Goal: Transaction & Acquisition: Purchase product/service

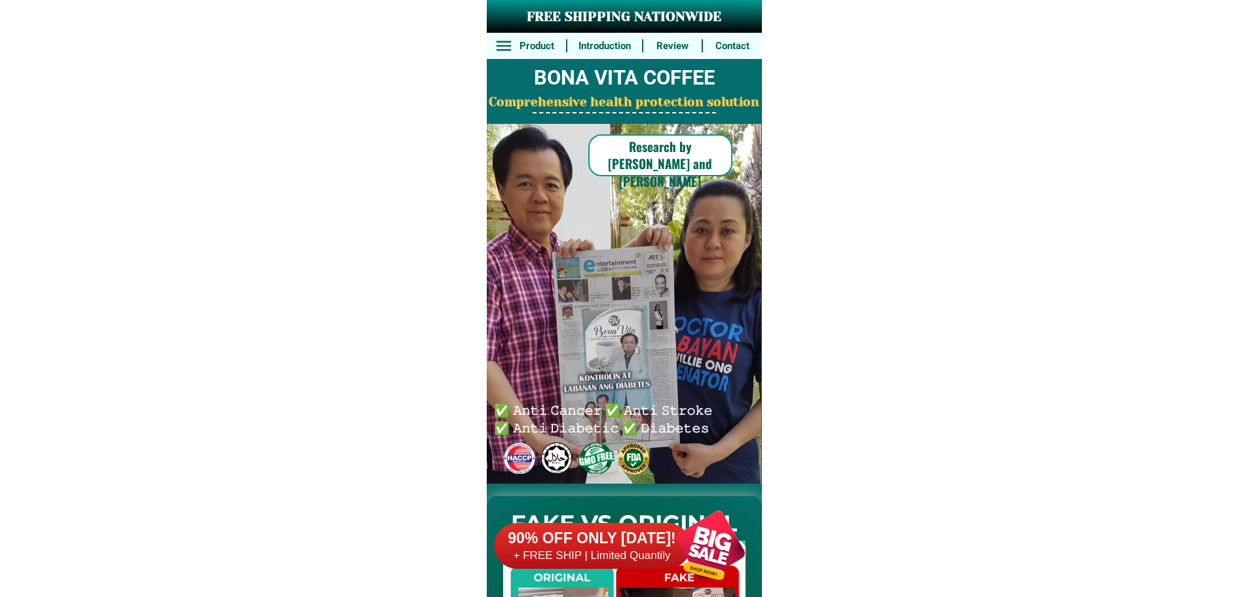
click at [632, 521] on div "90% OFF ONLY [DATE]! + FREE SHIP | Limited Quantily" at bounding box center [628, 545] width 268 height 103
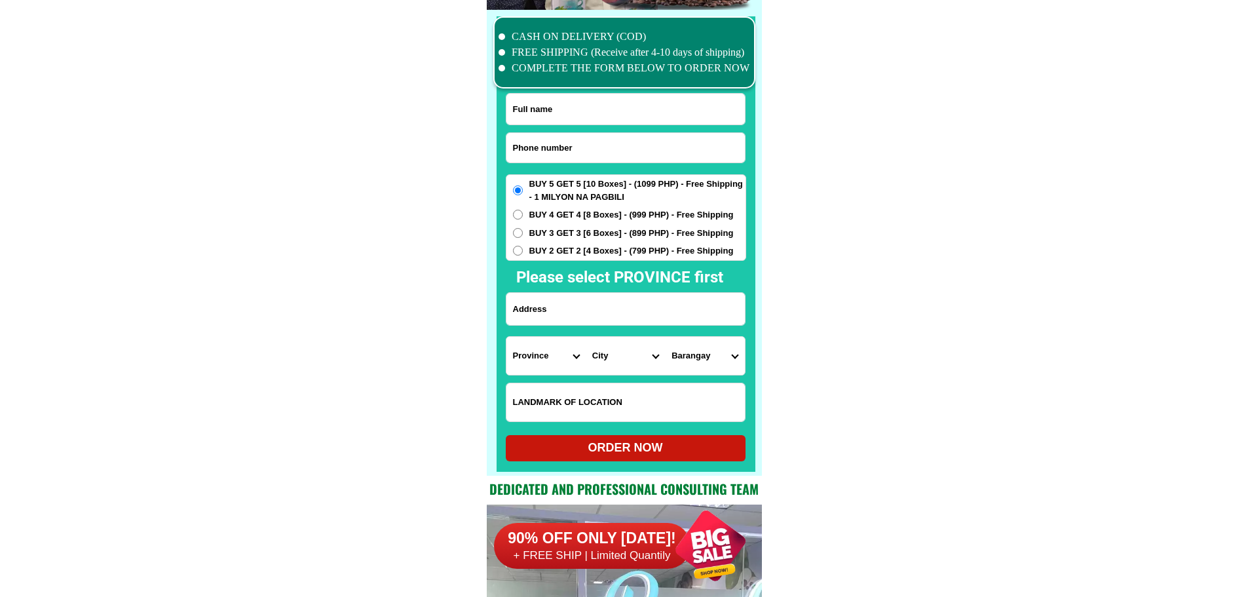
scroll to position [10186, 0]
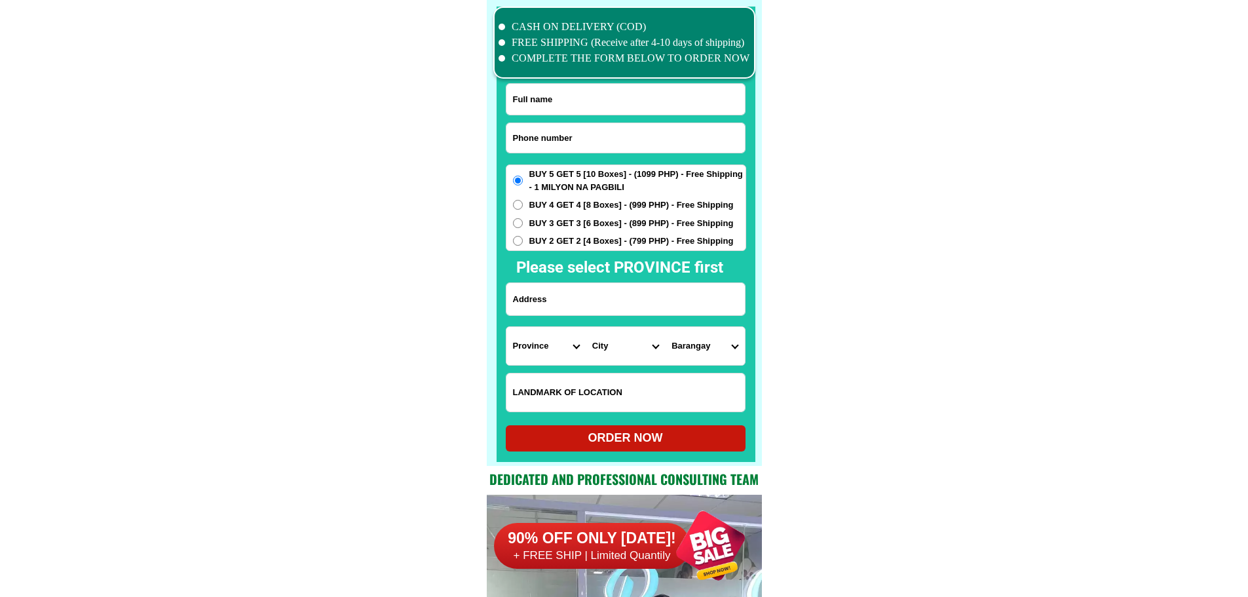
click at [590, 137] on input "Input phone_number" at bounding box center [626, 137] width 239 height 29
paste input "09754955244"
type input "09754955244"
click at [577, 96] on input "Input full_name" at bounding box center [626, 99] width 239 height 31
paste input "[PERSON_NAME]"
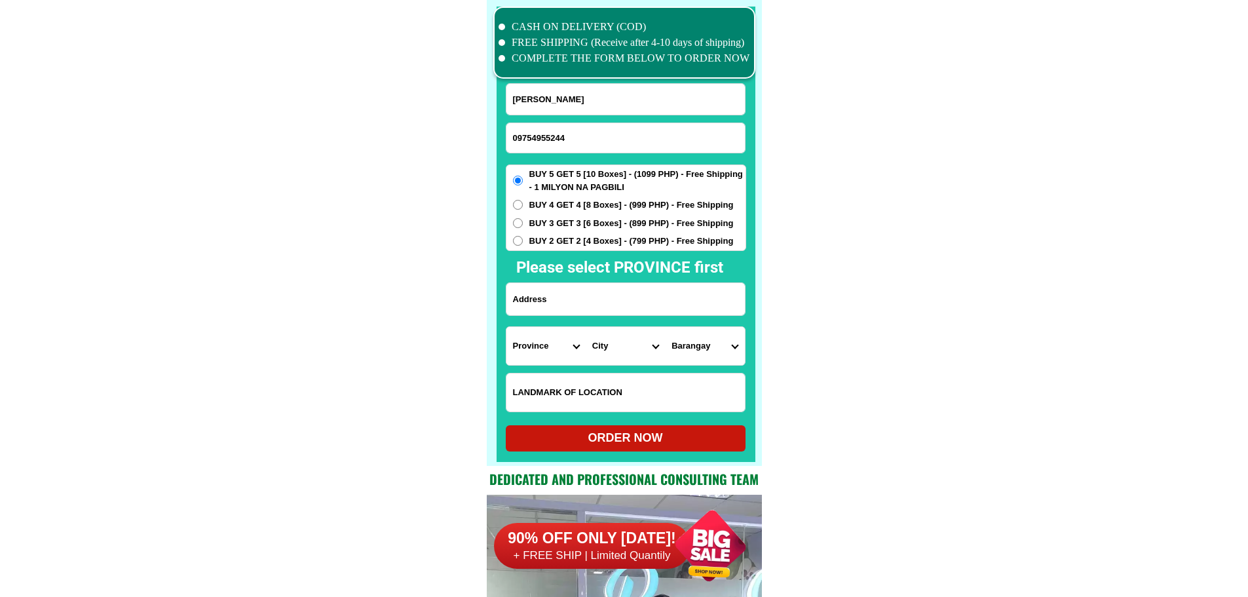
type input "[PERSON_NAME]"
click at [600, 302] on input "Input address" at bounding box center [626, 299] width 239 height 32
paste input "porok 6 poblacion baroy [GEOGRAPHIC_DATA]"
type input "porok 6 poblacion baroy [GEOGRAPHIC_DATA]"
drag, startPoint x: 622, startPoint y: 389, endPoint x: 658, endPoint y: 389, distance: 35.4
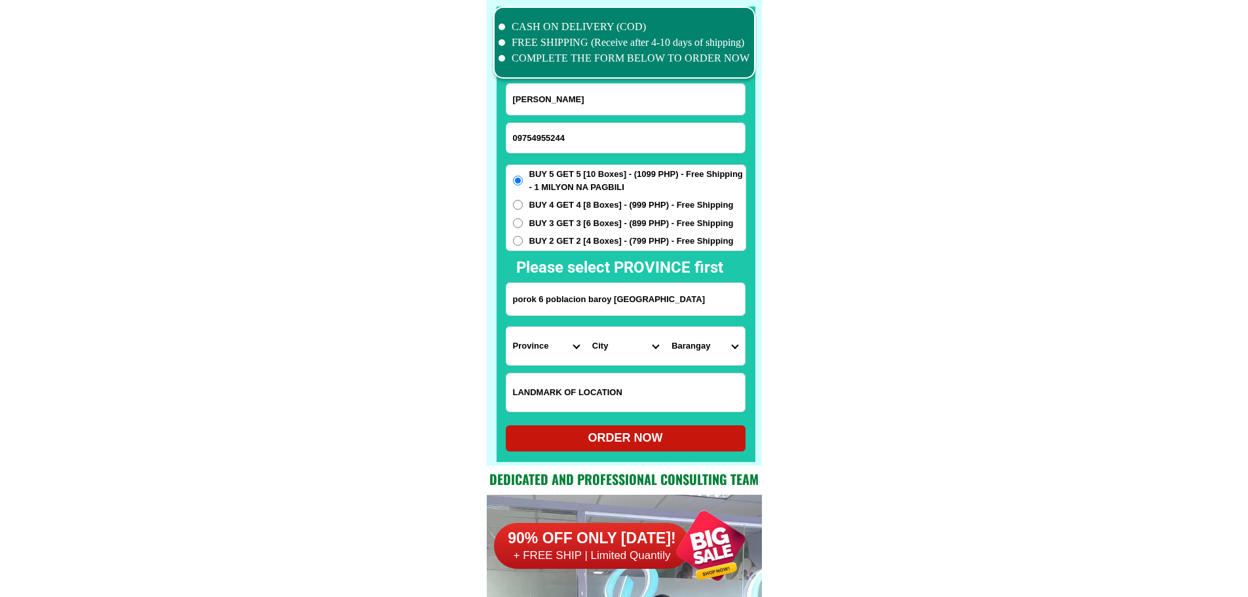
click at [622, 389] on input "Input LANDMARKOFLOCATION" at bounding box center [626, 392] width 239 height 38
paste input "atbang sa pantradeco copra buyer"
type input "atbang sa pantradeco copra buyer"
click at [615, 400] on input "atbang sa pantradeco copra buyer" at bounding box center [626, 392] width 239 height 38
click at [556, 349] on select "Province [GEOGRAPHIC_DATA] [GEOGRAPHIC_DATA] [GEOGRAPHIC_DATA] [GEOGRAPHIC_DATA…" at bounding box center [546, 346] width 79 height 38
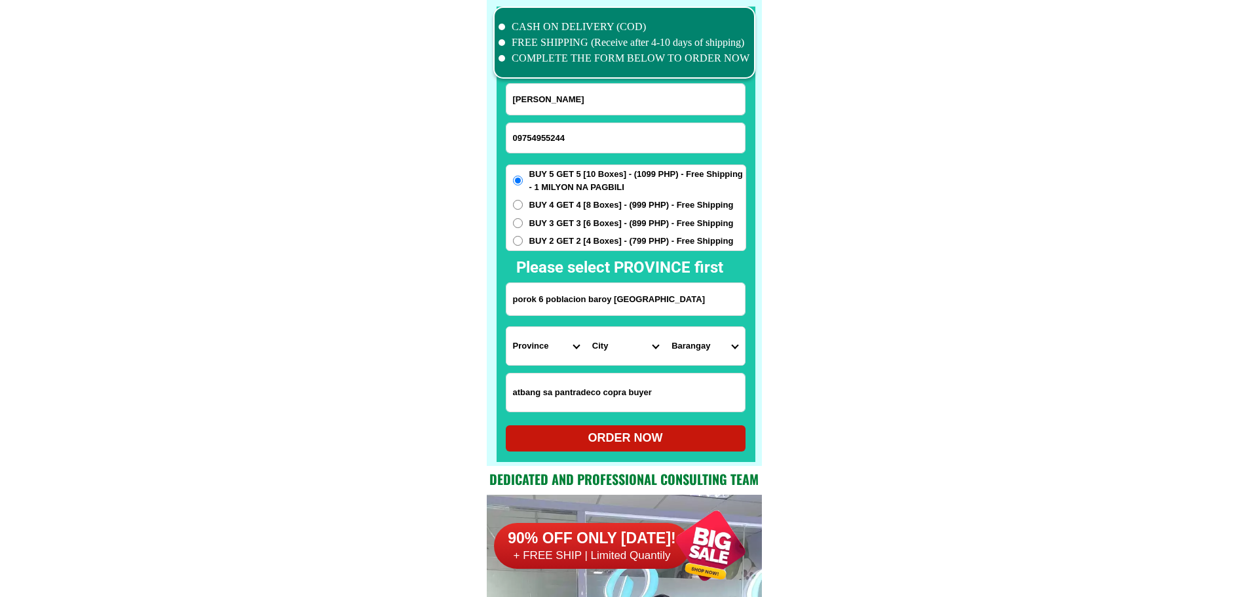
select select "63_691"
drag, startPoint x: 771, startPoint y: 358, endPoint x: 761, endPoint y: 358, distance: 10.5
click at [605, 346] on select "City Bacolod Baloi Baroy [GEOGRAPHIC_DATA]-city [GEOGRAPHIC_DATA] Kolambugan [G…" at bounding box center [625, 346] width 79 height 38
select select "63_691186"
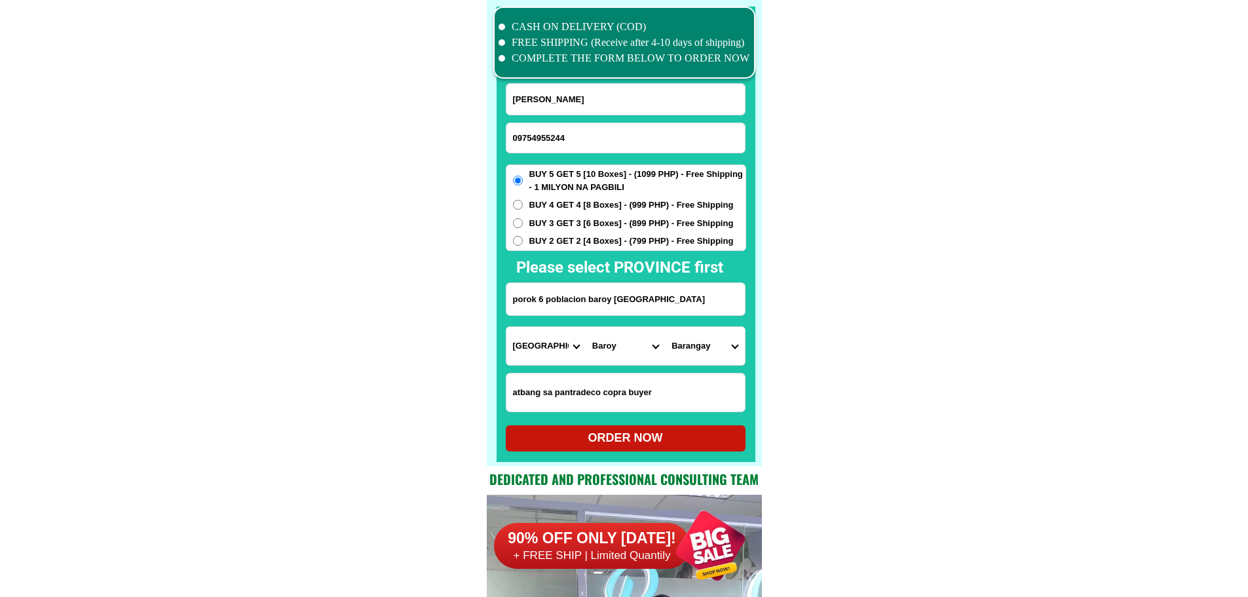
click at [707, 345] on select "Barangay Andil Bagong dawis Baroy daku Bato Cabasagan Dalama Libertad Limwag Li…" at bounding box center [704, 346] width 79 height 38
select select "63_691186989"
click at [649, 441] on div "ORDER NOW" at bounding box center [626, 438] width 240 height 18
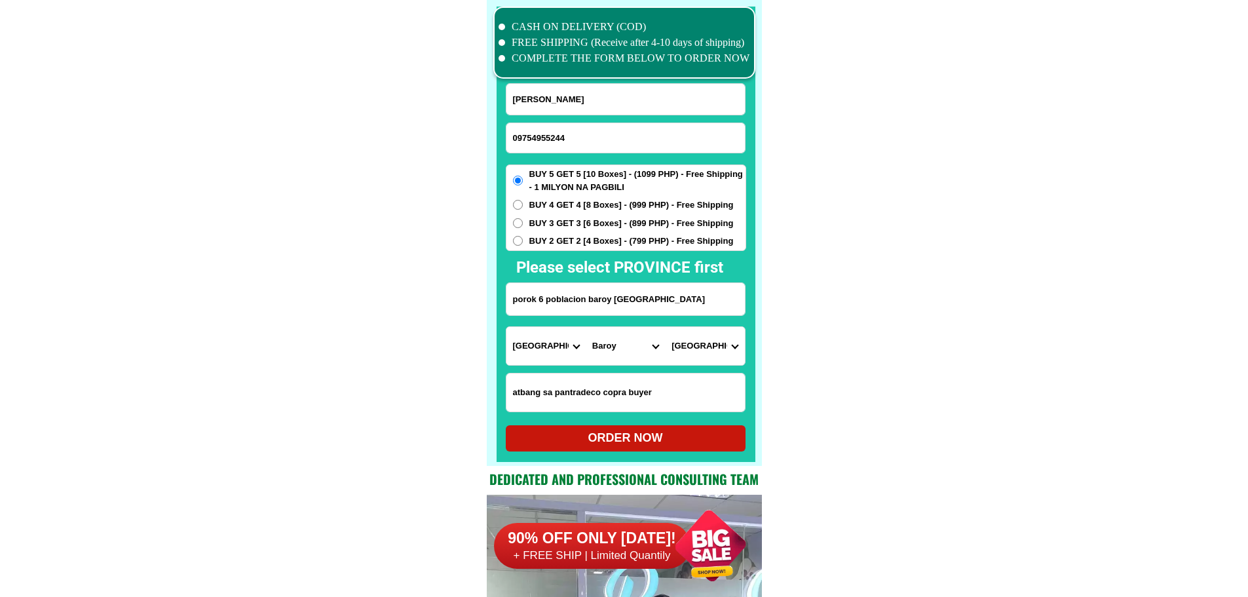
radio input "true"
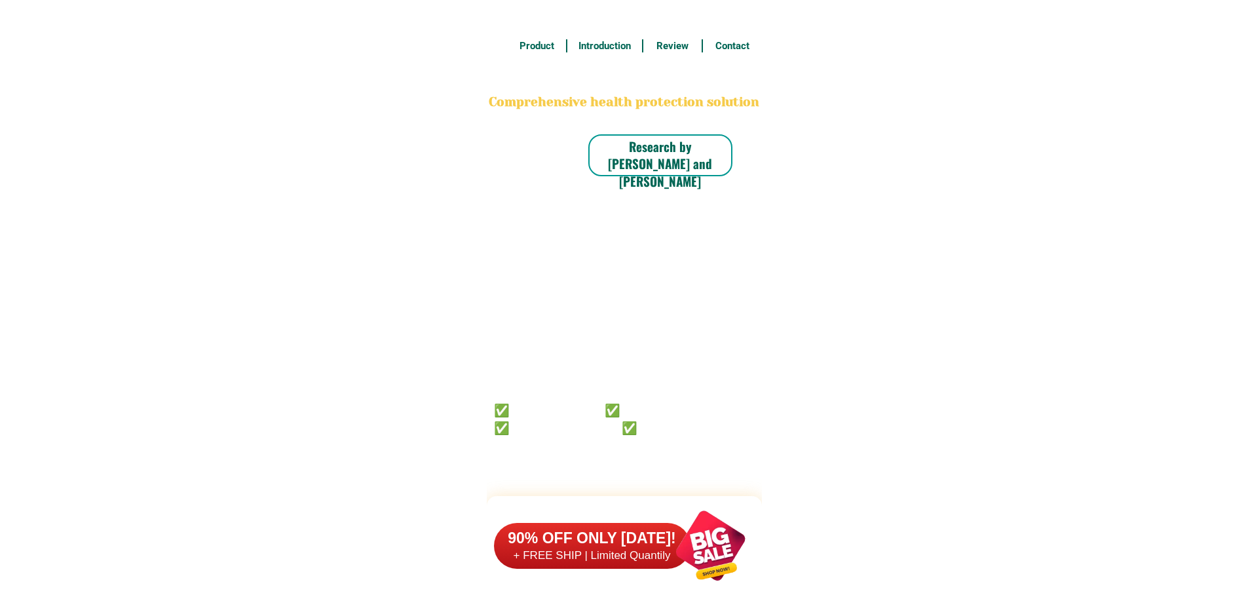
scroll to position [10186, 0]
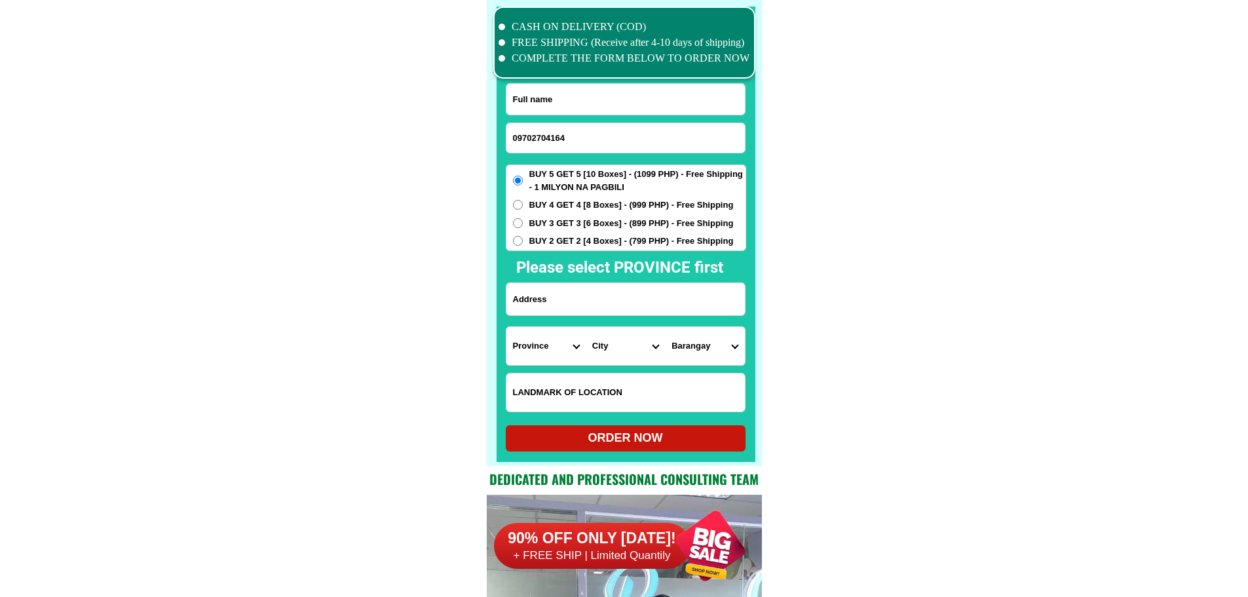
type input "09702704164"
click at [599, 83] on div at bounding box center [626, 234] width 259 height 455
click at [593, 102] on input "Input full_name" at bounding box center [626, 99] width 239 height 31
paste input "Judy talves"
type input "Judy talves"
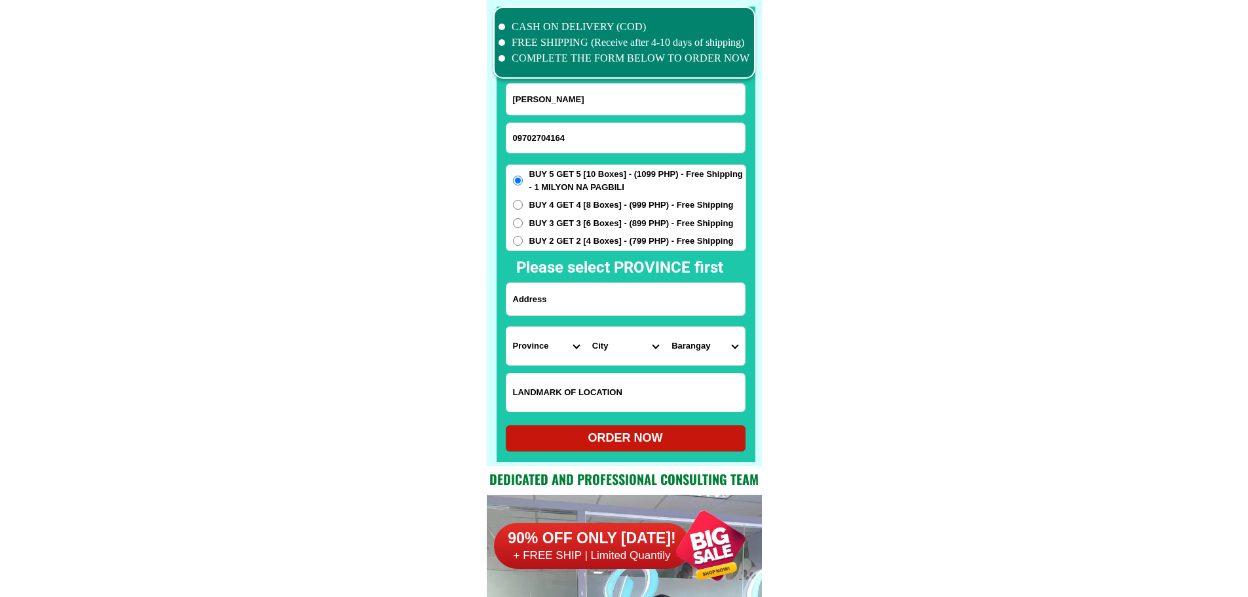
drag, startPoint x: 566, startPoint y: 302, endPoint x: 556, endPoint y: 316, distance: 16.9
click at [566, 302] on input "Input address" at bounding box center [626, 299] width 239 height 32
paste input "Lagubang btac.nuevo"
type input "Lagubang btac.nuevo"
click at [541, 337] on select "Province [GEOGRAPHIC_DATA] [GEOGRAPHIC_DATA] [GEOGRAPHIC_DATA] [GEOGRAPHIC_DATA…" at bounding box center [546, 346] width 79 height 38
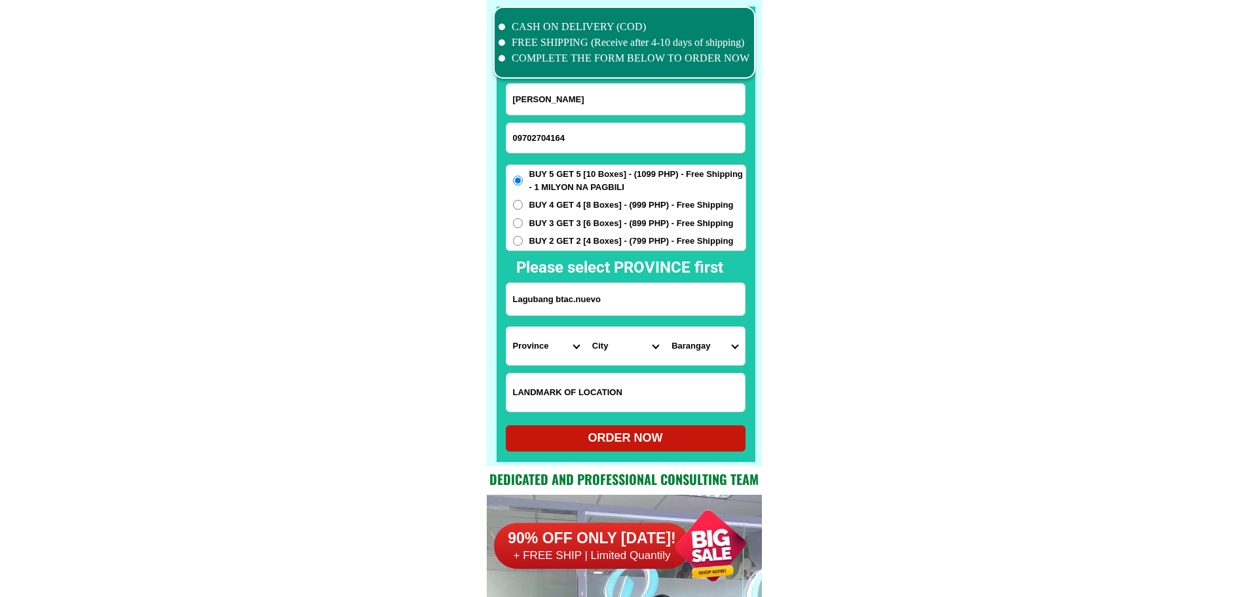
select select "63_198"
click at [616, 347] on select "City Aliaga Bongabon Cabanatuan-city Cabiao Carranglan Cuyapo Gabaldon Gapan-ci…" at bounding box center [625, 346] width 79 height 38
select select "63_1985309"
click at [510, 343] on select "Province [GEOGRAPHIC_DATA] [GEOGRAPHIC_DATA] [GEOGRAPHIC_DATA] [GEOGRAPHIC_DATA…" at bounding box center [546, 346] width 79 height 38
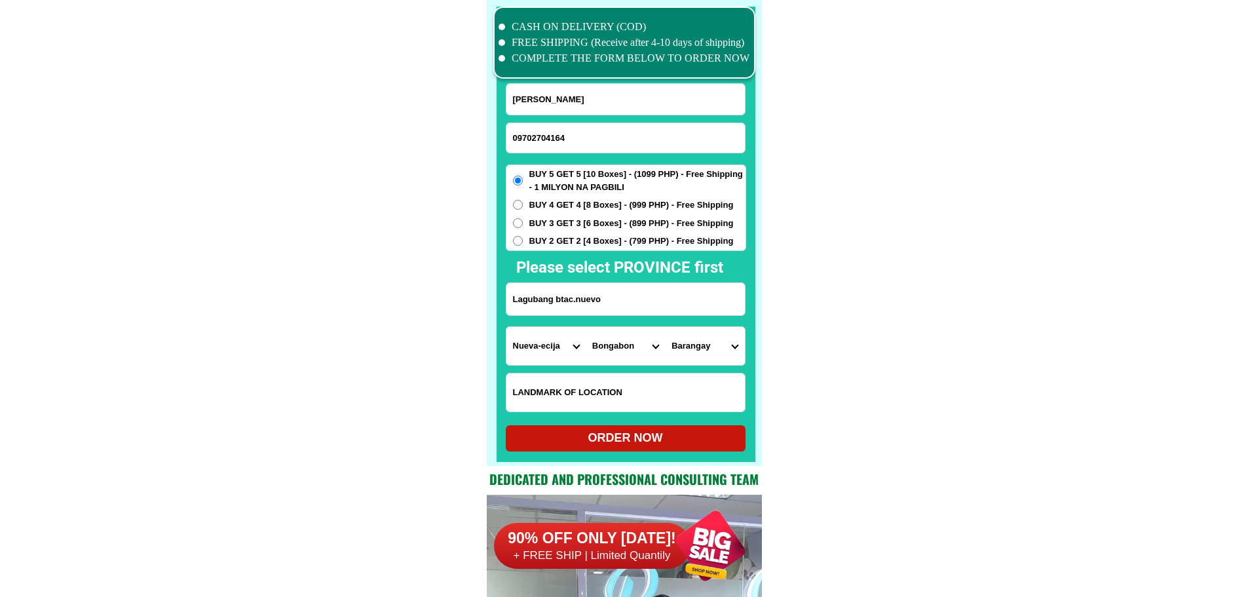
select select "63_859"
click at [608, 353] on select "City Aliaga Bongabon Cabanatuan-city Cabiao Carranglan Cuyapo Gabaldon Gapan-ci…" at bounding box center [625, 346] width 79 height 38
select select "63_8598067"
click at [610, 352] on select "City Alfonso-castaneda Ambaguio Aritao Bagabag Bambang Bayombong Diadi Dupax-de…" at bounding box center [625, 346] width 79 height 38
click at [611, 296] on input "Lagubang btac.nuevo" at bounding box center [626, 299] width 239 height 32
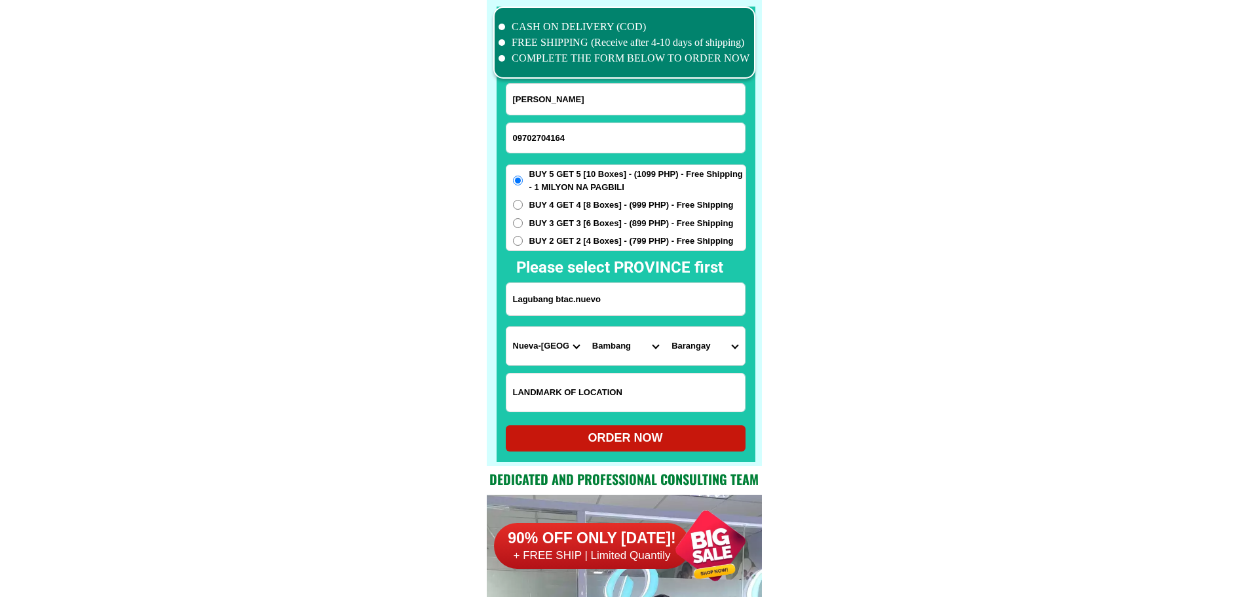
click at [555, 340] on select "Province [GEOGRAPHIC_DATA] [GEOGRAPHIC_DATA] [GEOGRAPHIC_DATA] [GEOGRAPHIC_DATA…" at bounding box center [546, 346] width 79 height 38
select select "63_151"
click at [634, 346] on select "City Ajuy Alimodian Anilao Badiangan Balasan Banate Barotac-nuevo Barotac-viejo…" at bounding box center [625, 346] width 79 height 38
select select "63_1515841"
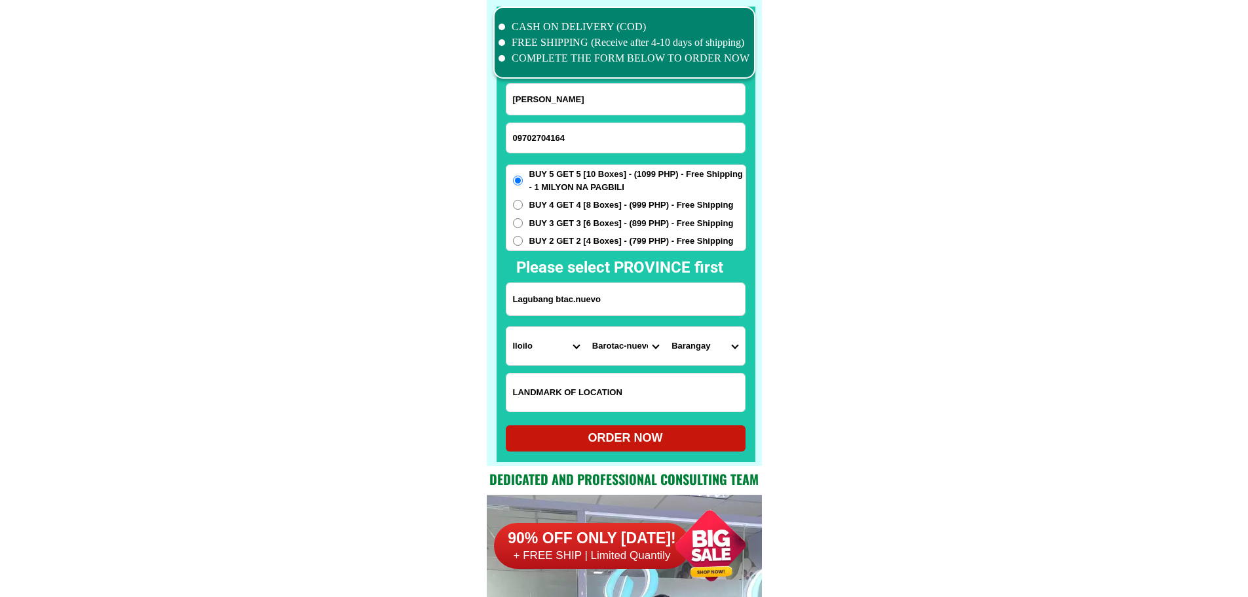
click at [716, 348] on select "Barangay Acuit Agcuyawan calsada Agcuyawan pulo Bagongbong Baras Bungca Cabilau…" at bounding box center [704, 346] width 79 height 38
select select "63_15158413878"
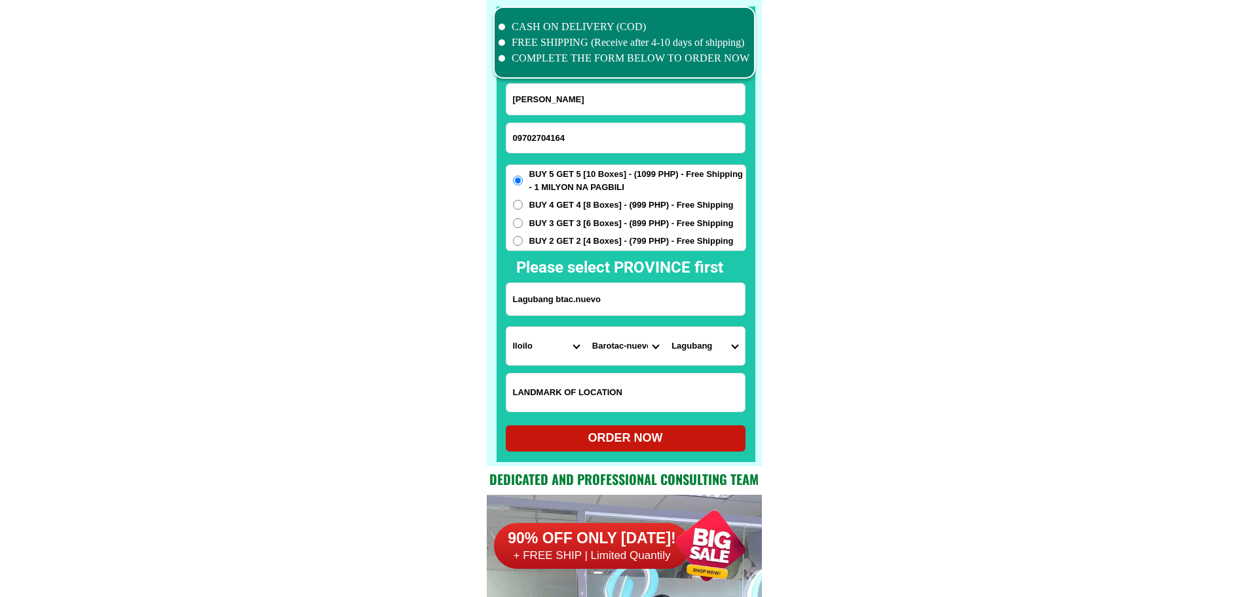
click at [669, 440] on div "ORDER NOW" at bounding box center [626, 438] width 240 height 18
radio input "true"
click at [557, 144] on input "Input phone_number" at bounding box center [626, 137] width 239 height 29
paste input "09127826219"
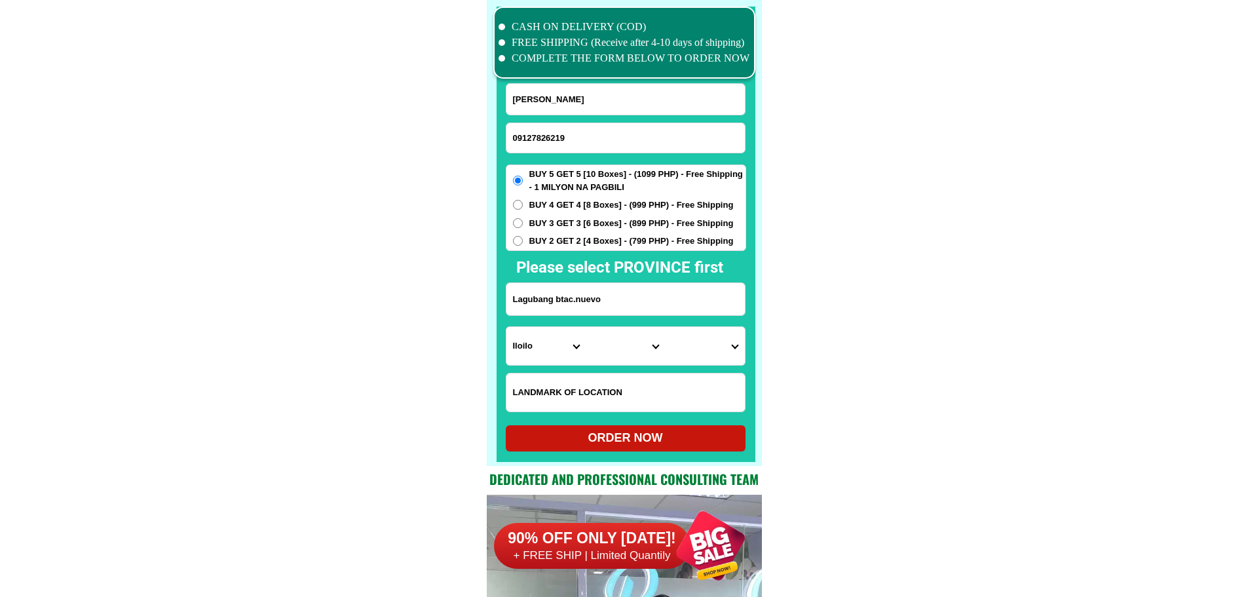
type input "09127826219"
click at [575, 109] on input "Input full_name" at bounding box center [626, 99] width 239 height 31
paste input "Rudy debelem"
type input "Rudy debelem"
click at [678, 299] on input "Input address" at bounding box center [626, 299] width 239 height 32
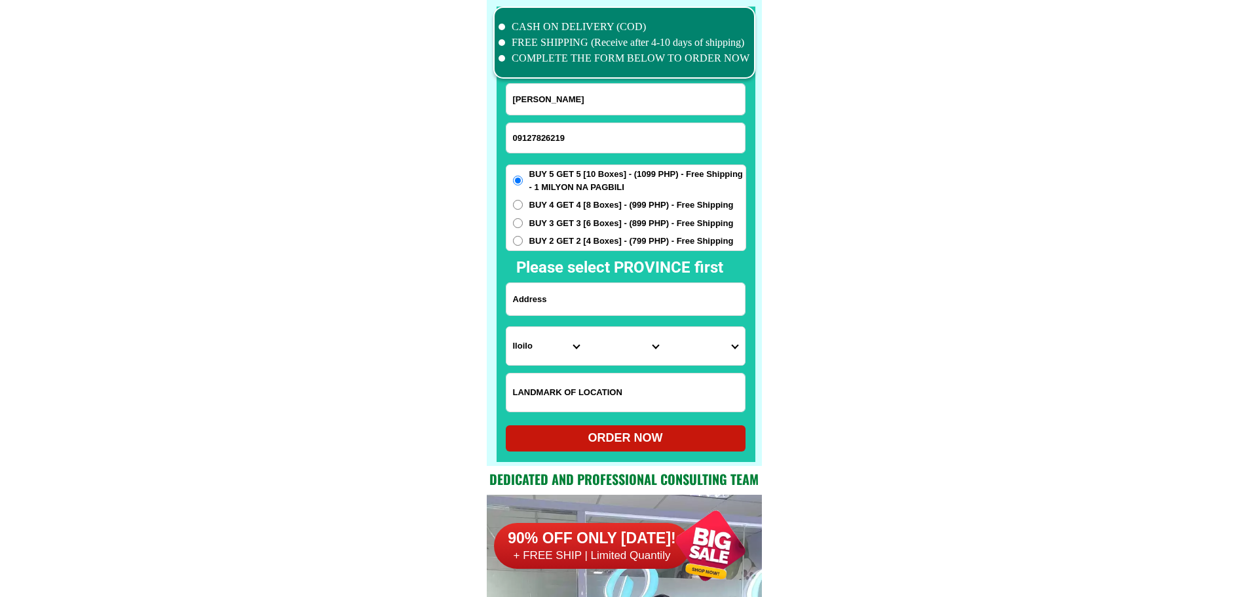
paste input "Montville place blk 8 lot 6 sauyo Quezon city"
type input "Montville place blk 8 lot 6 sauyo Quezon city"
click at [543, 341] on select "Province [GEOGRAPHIC_DATA] [GEOGRAPHIC_DATA] [GEOGRAPHIC_DATA] [GEOGRAPHIC_DATA…" at bounding box center [546, 346] width 79 height 38
select select "63_219"
click at [624, 355] on select "City" at bounding box center [625, 346] width 79 height 38
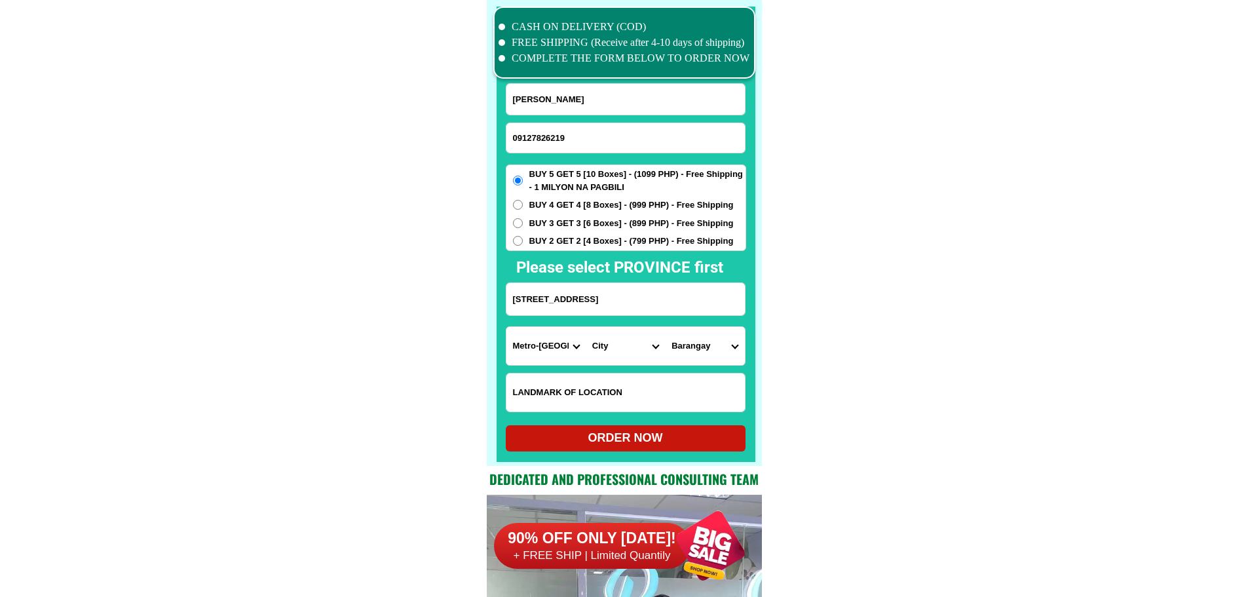
select select "63_2194070"
drag, startPoint x: 837, startPoint y: 383, endPoint x: 831, endPoint y: 383, distance: 6.6
click at [708, 353] on select "Barangay Alicia Amihan Apolonio samson Aurora Baesa Bagbag Bago bantay Bagong l…" at bounding box center [704, 346] width 79 height 38
select select "63_219407010969"
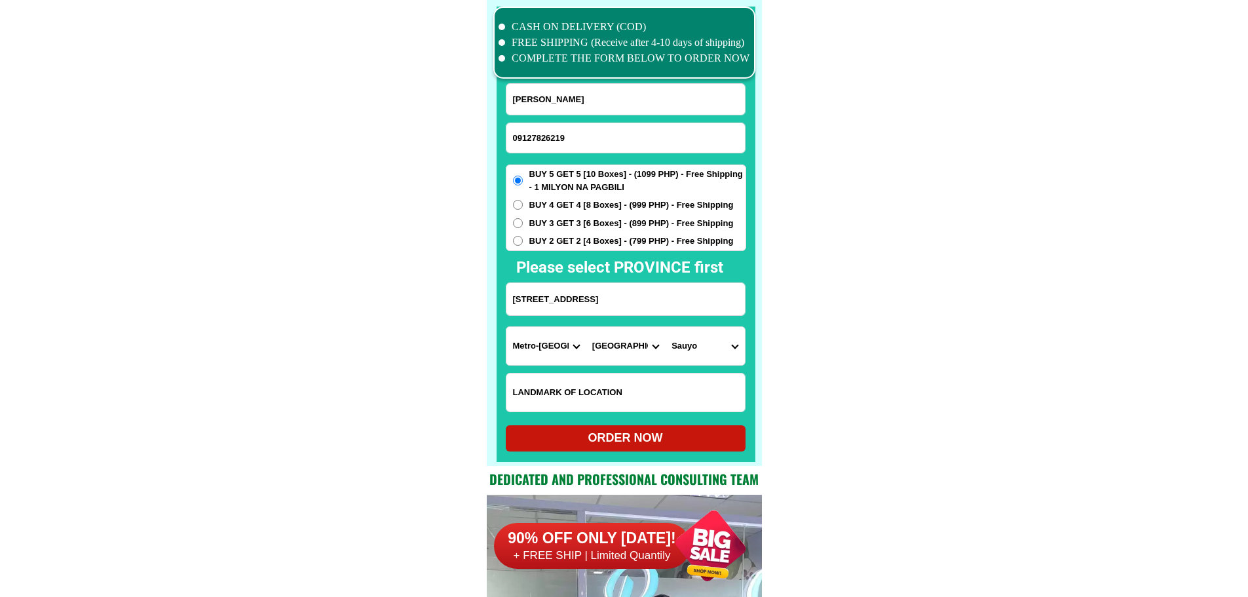
click at [627, 434] on div "ORDER NOW" at bounding box center [626, 438] width 240 height 18
radio input "true"
click at [606, 123] on input "Input phone_number" at bounding box center [626, 137] width 239 height 29
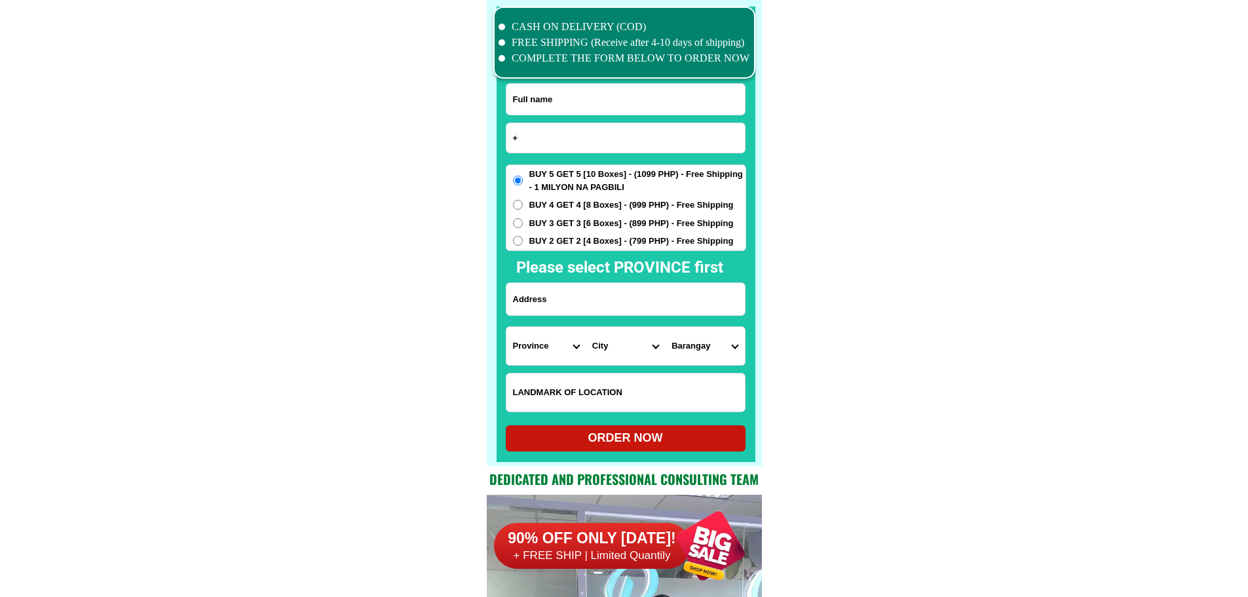
paste input "639423701188"
type input "+639423701188"
click at [623, 103] on input "Input full_name" at bounding box center [626, 99] width 239 height 31
paste input "Gaudelia Acidera"
type input "Gaudelia Acidera"
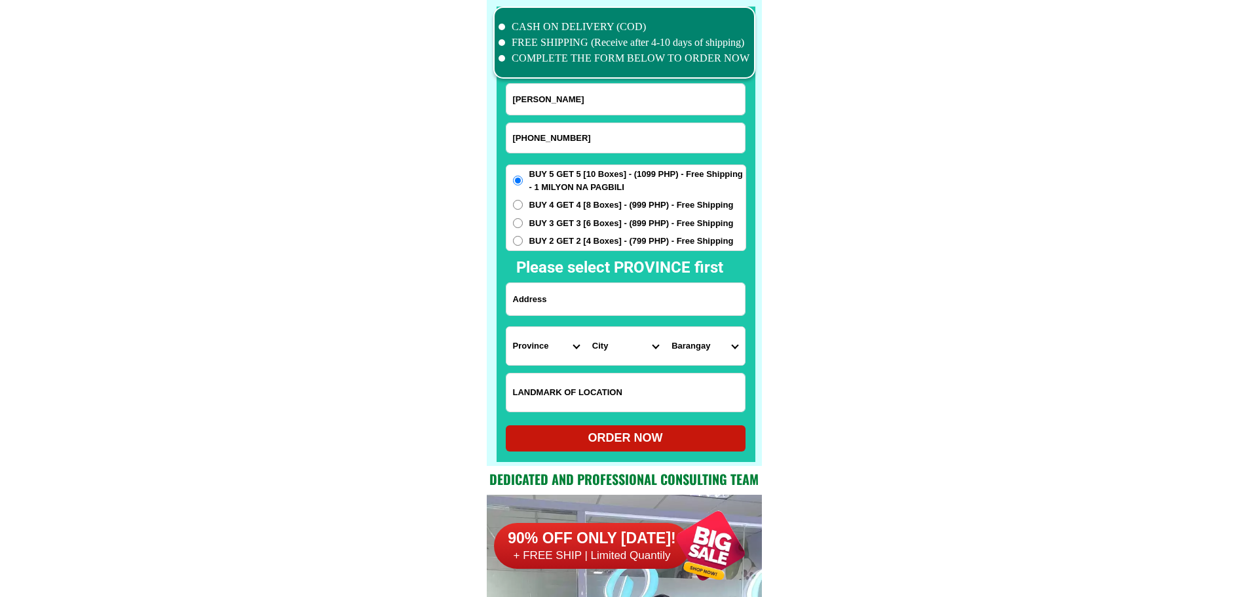
drag, startPoint x: 579, startPoint y: 293, endPoint x: 617, endPoint y: 305, distance: 40.4
click at [579, 293] on input "Input address" at bounding box center [626, 299] width 239 height 32
paste input "Blk 53 Lot 25, 8th-27th St Villamor , paday City Brgy 183"
type input "Blk 53 Lot 25, 8th-27th St Villamor , paday City Brgy 183"
drag, startPoint x: 721, startPoint y: 303, endPoint x: 806, endPoint y: 314, distance: 85.3
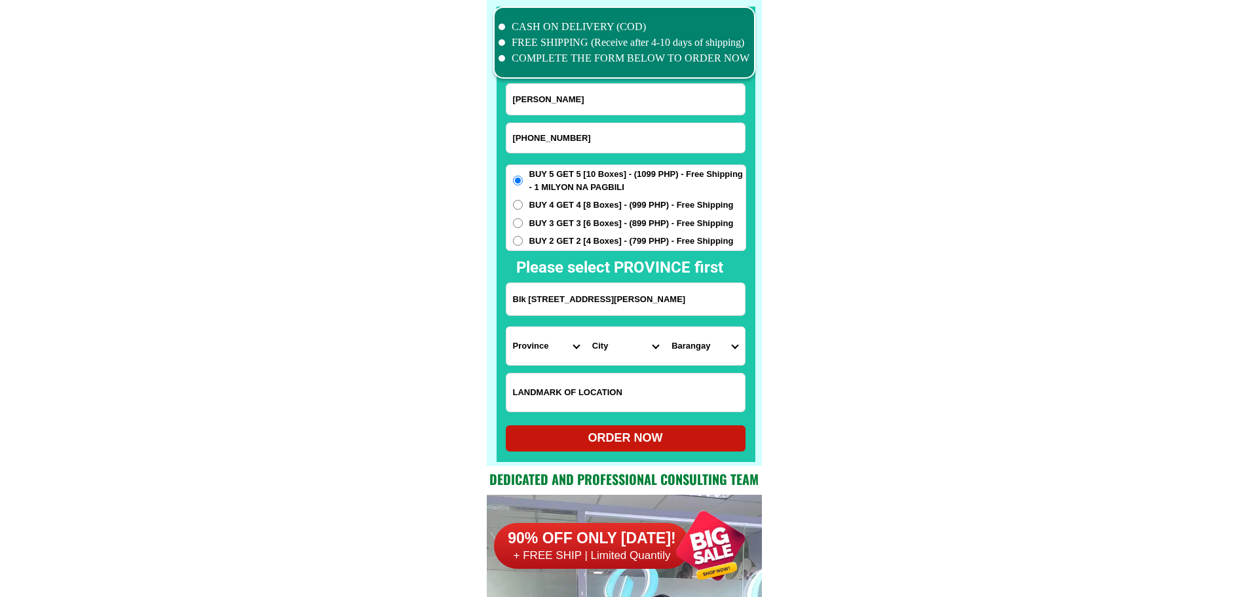
click at [668, 311] on input "Blk 53 Lot 25, 8th-27th St Villamor , paday City Brgy 183" at bounding box center [626, 299] width 239 height 32
click at [557, 344] on select "Province [GEOGRAPHIC_DATA] [GEOGRAPHIC_DATA] [GEOGRAPHIC_DATA] [GEOGRAPHIC_DATA…" at bounding box center [546, 346] width 79 height 38
select select "63_219"
click at [596, 349] on select "City Binondo CALOOCAN Ermita Intramuros Las-pinas Makati Malabon-city Malate Ma…" at bounding box center [625, 346] width 79 height 38
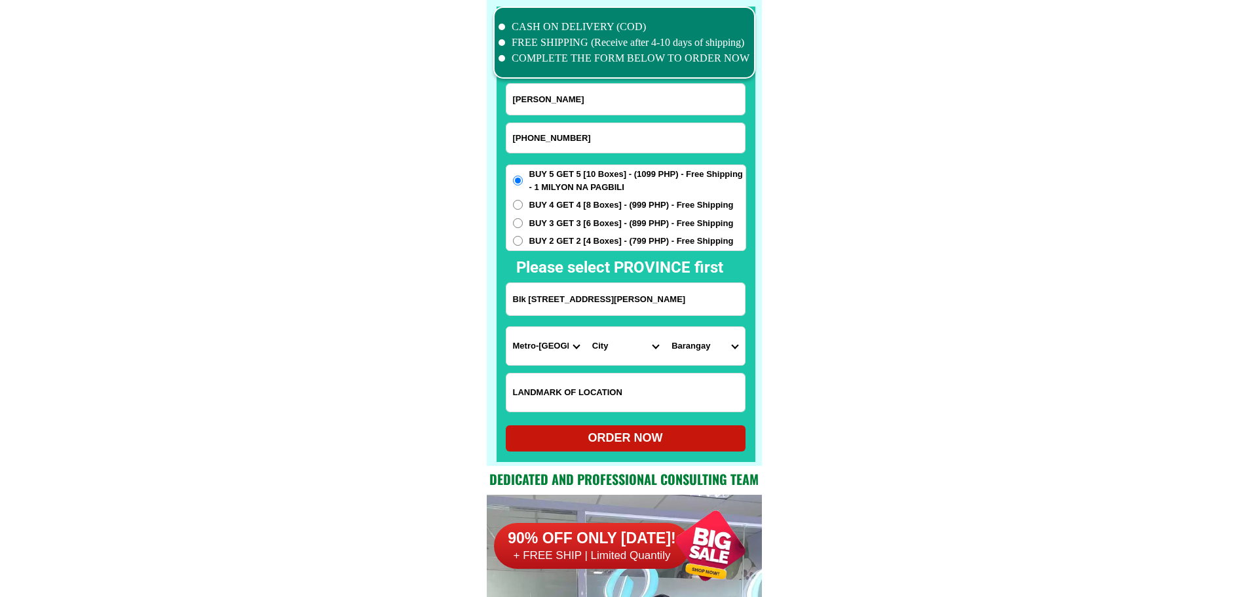
select select "63_2196219"
click at [586, 327] on select "City Binondo CALOOCAN Ermita Intramuros Las-pinas Makati Malabon-city Malate Ma…" at bounding box center [625, 346] width 79 height 38
click at [733, 356] on select "Barangay Barangay 1 Barangay 10 Barangay 100 Barangay 101 Barangay 102 Barangay…" at bounding box center [704, 346] width 79 height 38
select select "63_21962191609"
click at [665, 327] on select "Barangay Barangay 1 Barangay 10 Barangay 100 Barangay 101 Barangay 102 Barangay…" at bounding box center [704, 346] width 79 height 38
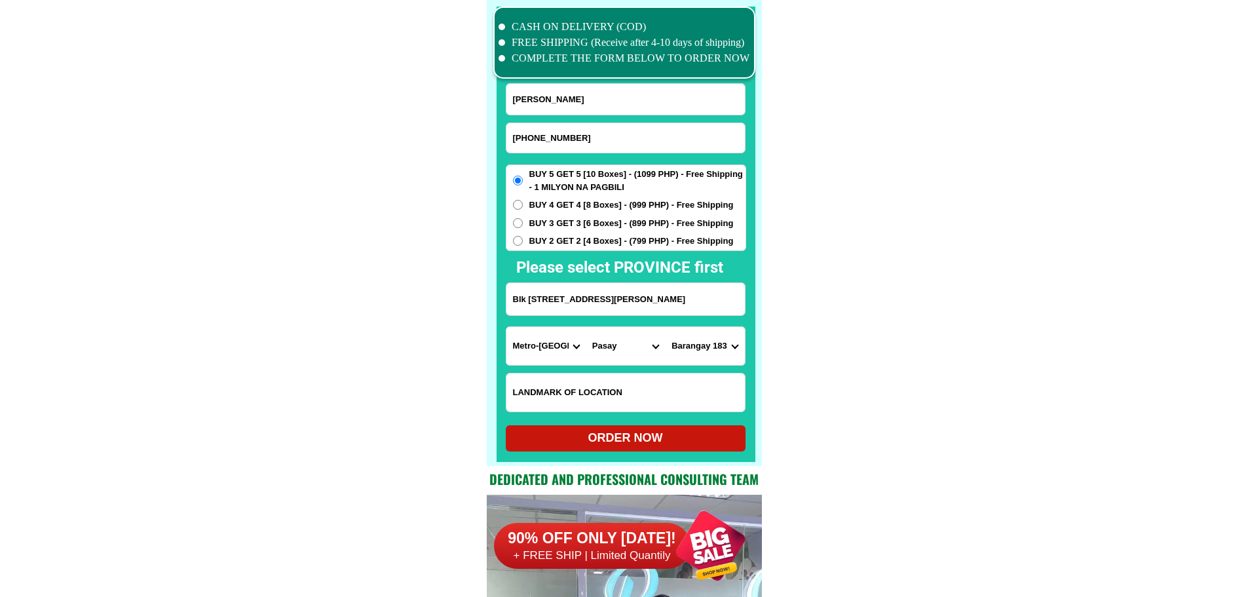
click at [643, 435] on div "ORDER NOW" at bounding box center [626, 438] width 240 height 18
radio input "true"
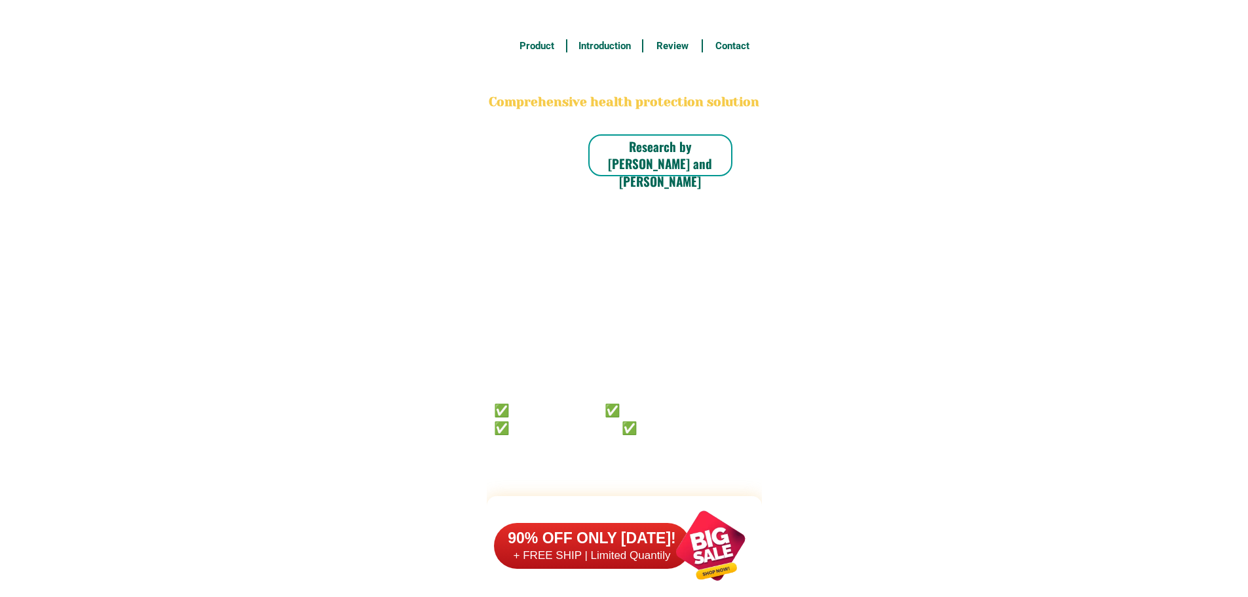
scroll to position [10186, 0]
